Goal: Task Accomplishment & Management: Use online tool/utility

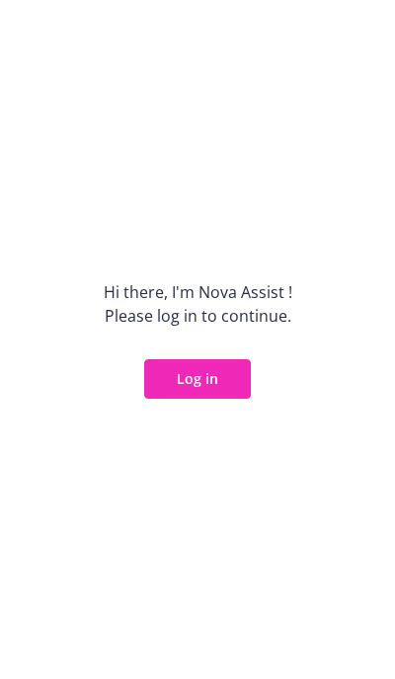
click at [208, 392] on button "Log in" at bounding box center [197, 378] width 107 height 39
click at [208, 390] on button "Log in" at bounding box center [197, 378] width 107 height 39
click at [211, 376] on button "Log in" at bounding box center [197, 378] width 107 height 39
click at [196, 365] on button "Log in" at bounding box center [197, 378] width 107 height 39
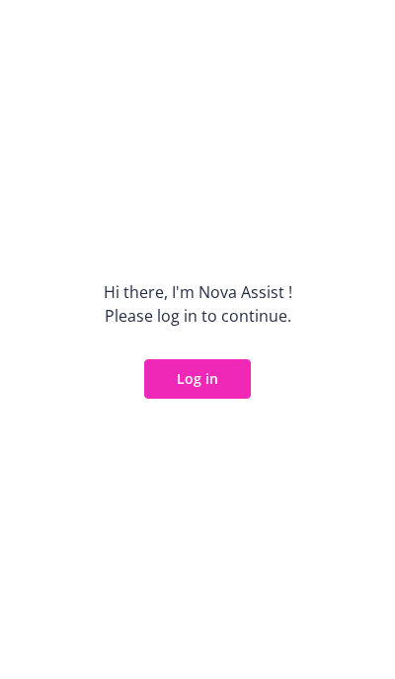
click at [192, 384] on button "Log in" at bounding box center [197, 378] width 107 height 39
click at [186, 382] on button "Log in" at bounding box center [197, 378] width 107 height 39
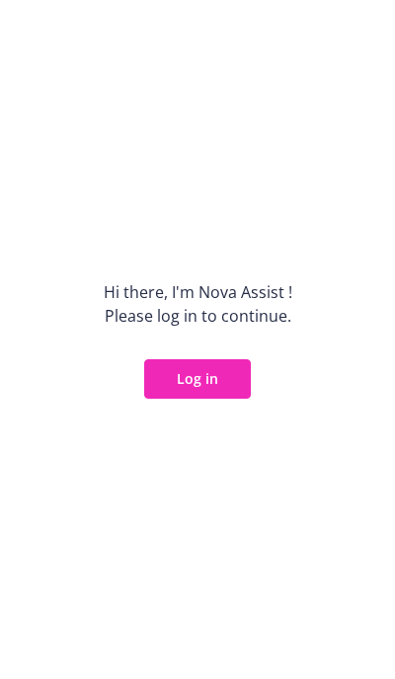
click at [186, 382] on button "Log in" at bounding box center [197, 378] width 107 height 39
